Goal: Task Accomplishment & Management: Manage account settings

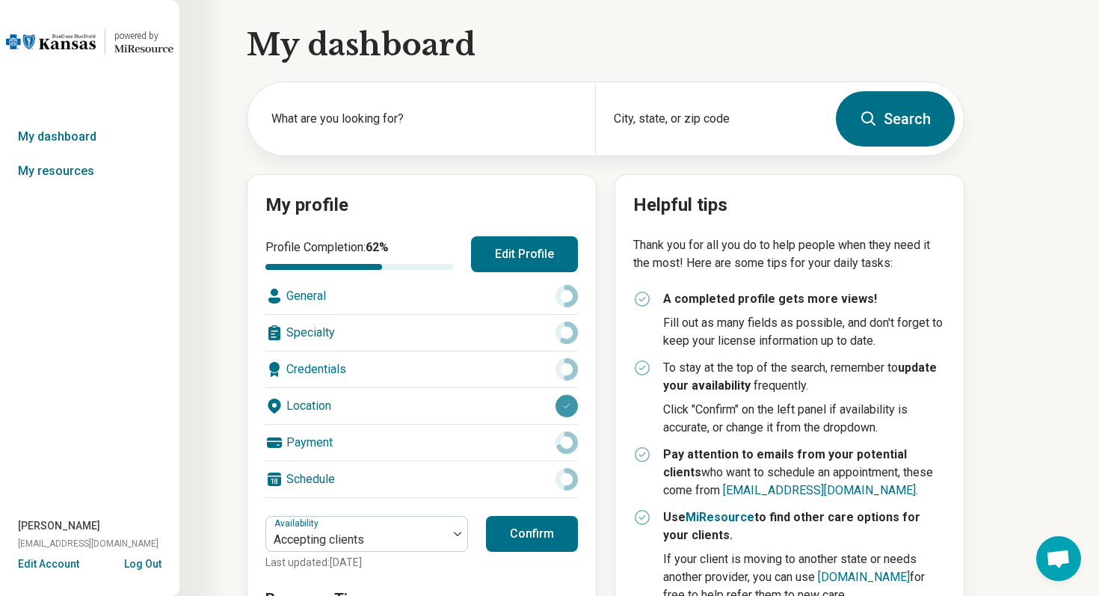
click at [62, 574] on div "powered by Miresource logo My dashboard My resources [PERSON_NAME] [EMAIL_ADDRE…" at bounding box center [89, 298] width 179 height 596
click at [55, 562] on button "Edit Account" at bounding box center [48, 564] width 61 height 16
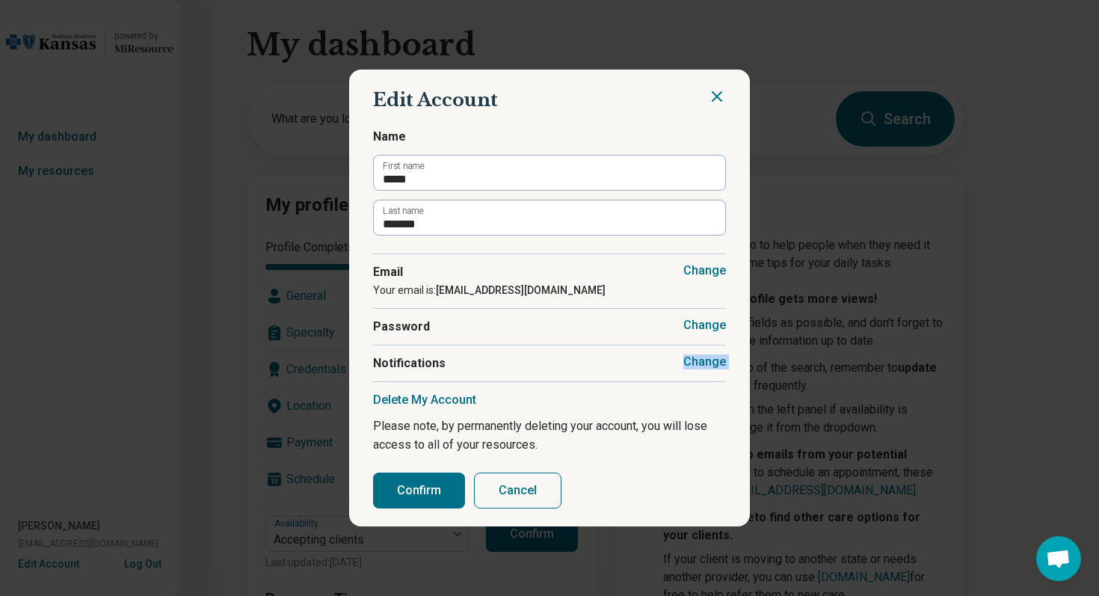
click at [690, 354] on div "Change Notifications" at bounding box center [549, 363] width 353 height 37
click at [704, 367] on button "Change" at bounding box center [705, 361] width 43 height 15
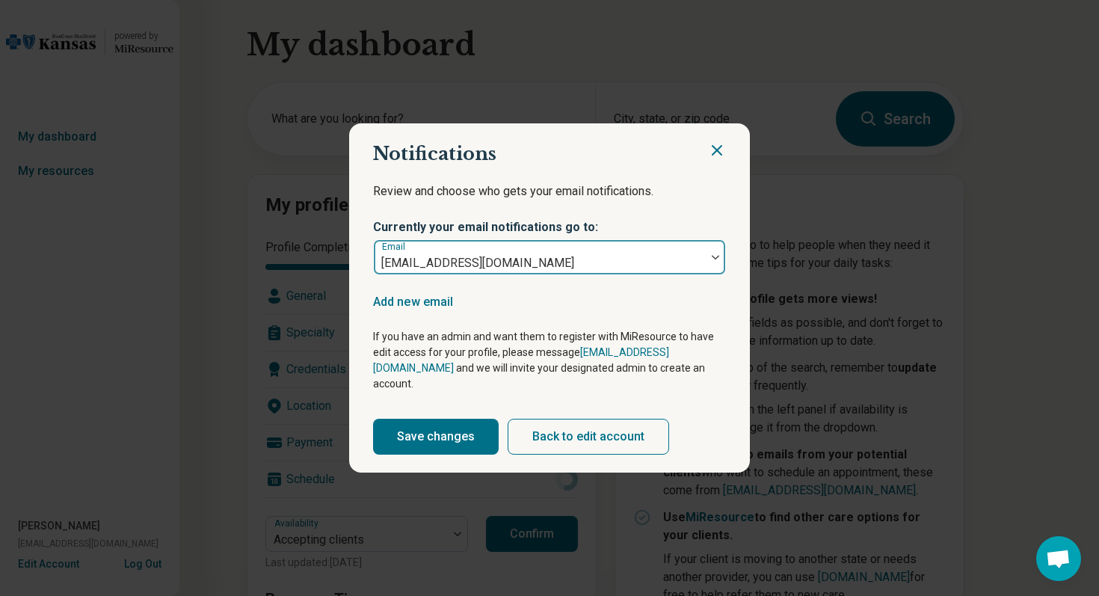
click at [716, 260] on div at bounding box center [715, 257] width 19 height 34
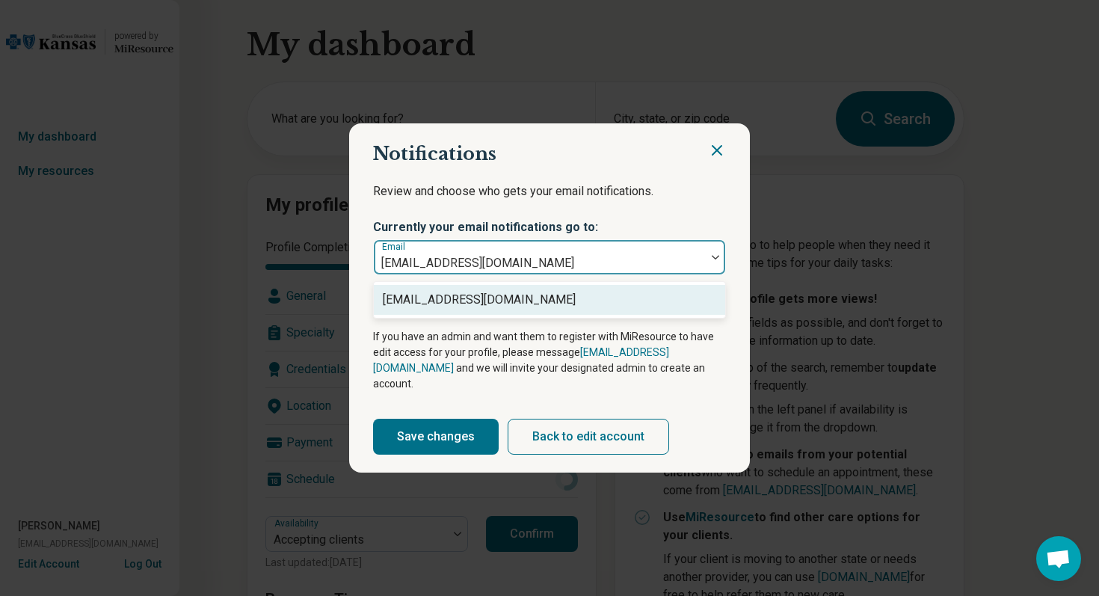
click at [716, 156] on icon "Close" at bounding box center [717, 150] width 18 height 18
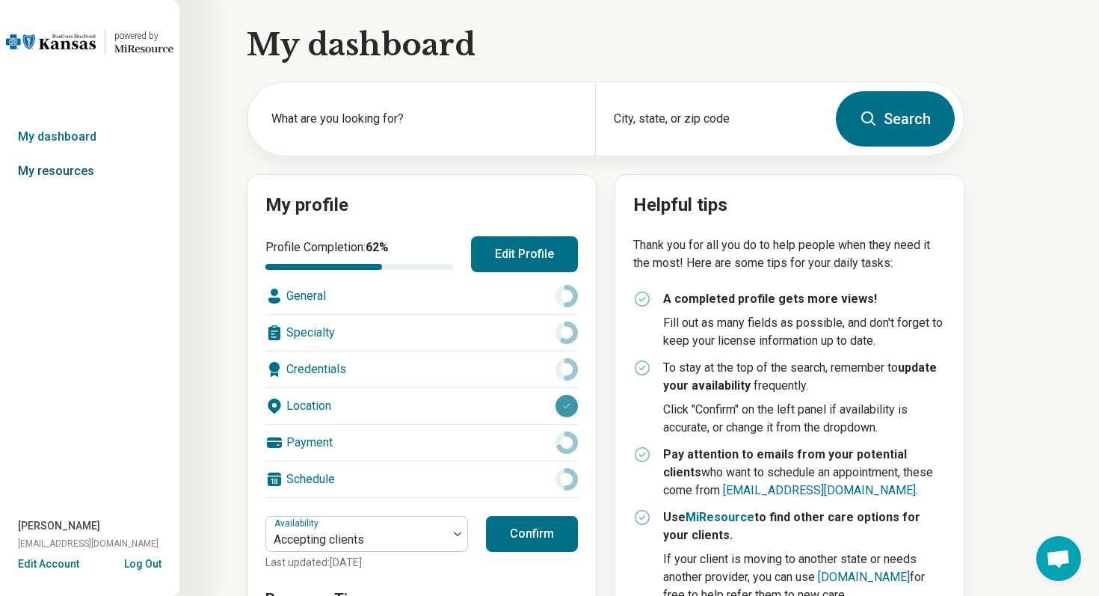
click at [58, 165] on link "My resources" at bounding box center [89, 171] width 179 height 34
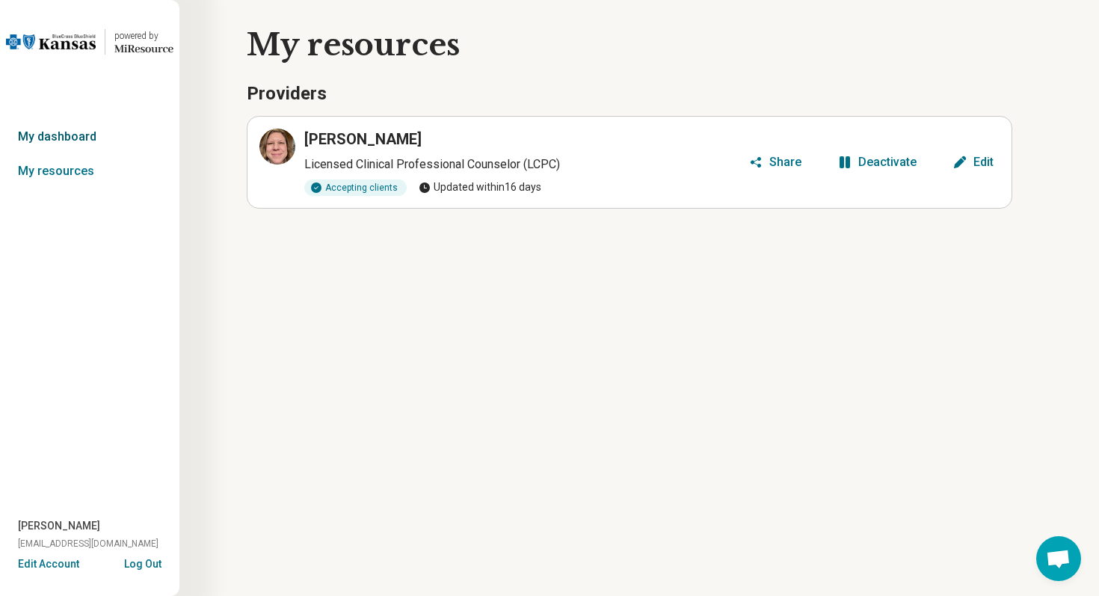
click at [77, 127] on link "My dashboard" at bounding box center [89, 137] width 179 height 34
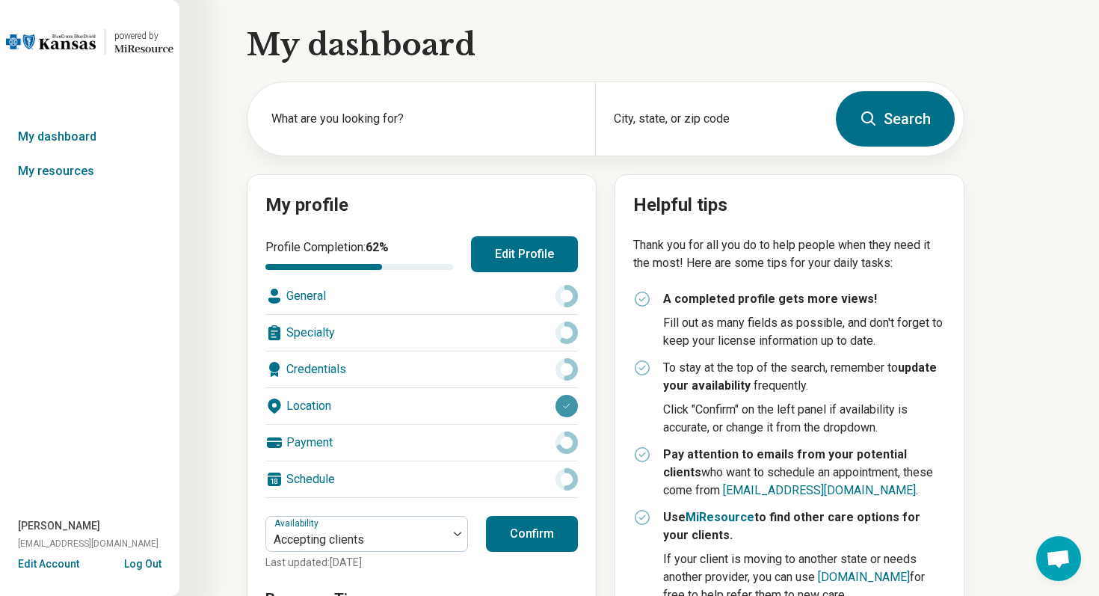
click at [518, 253] on button "Edit Profile" at bounding box center [524, 254] width 107 height 36
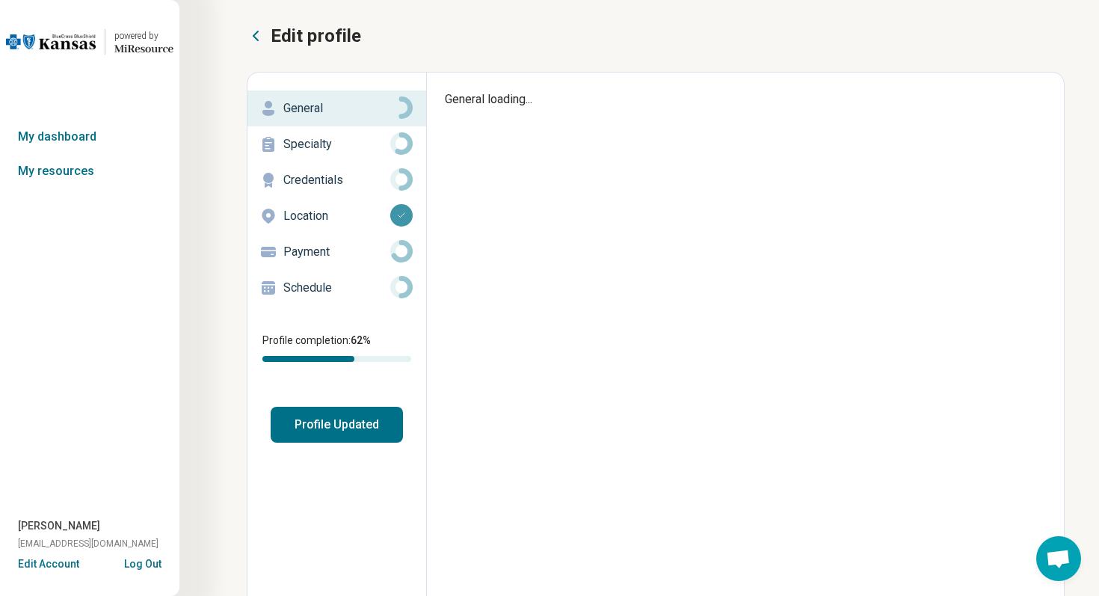
click at [343, 287] on p "Schedule" at bounding box center [336, 288] width 107 height 18
